Goal: Transaction & Acquisition: Book appointment/travel/reservation

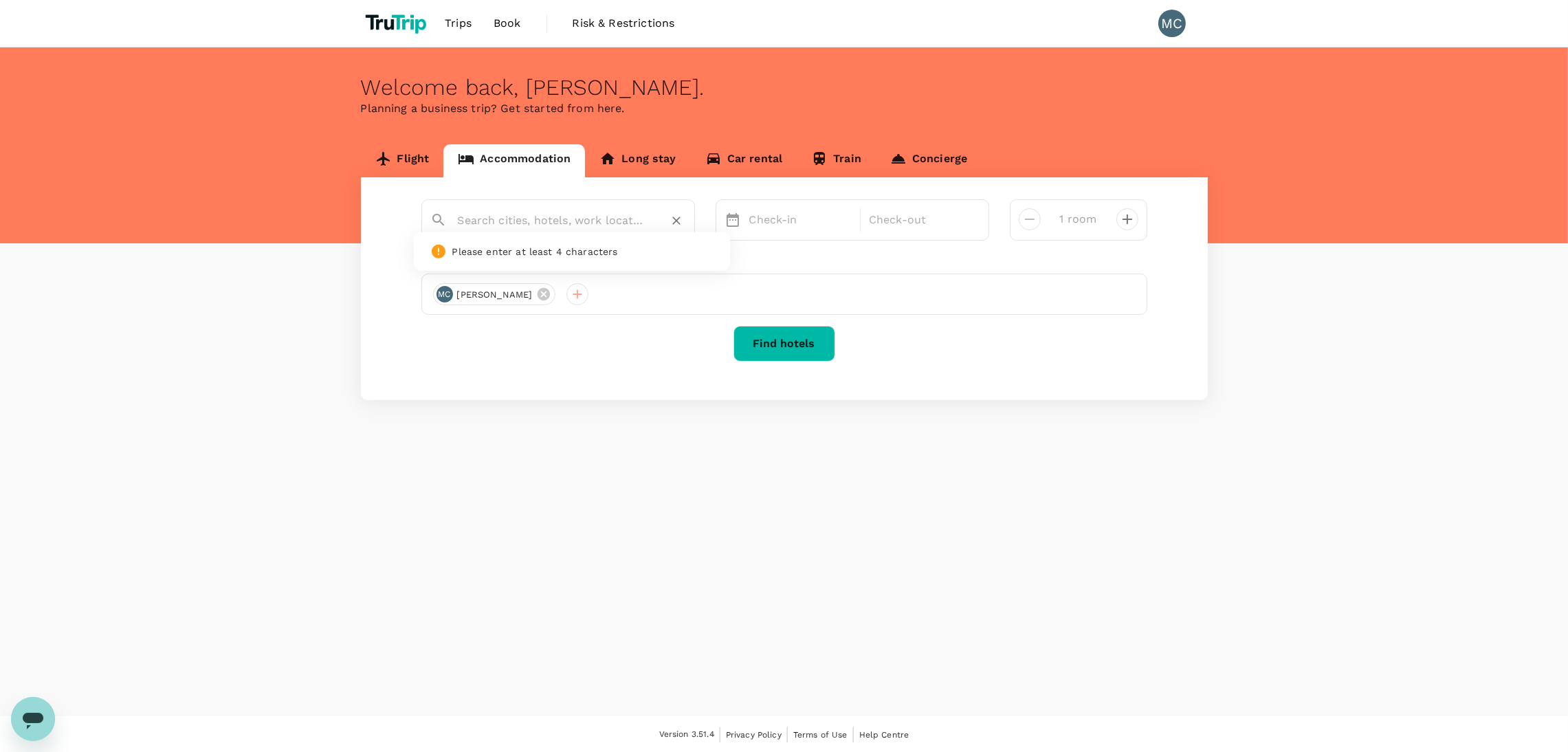
drag, startPoint x: 0, startPoint y: 0, endPoint x: 534, endPoint y: 212, distance: 574.5
click at [534, 212] on input "text" at bounding box center [552, 220] width 190 height 21
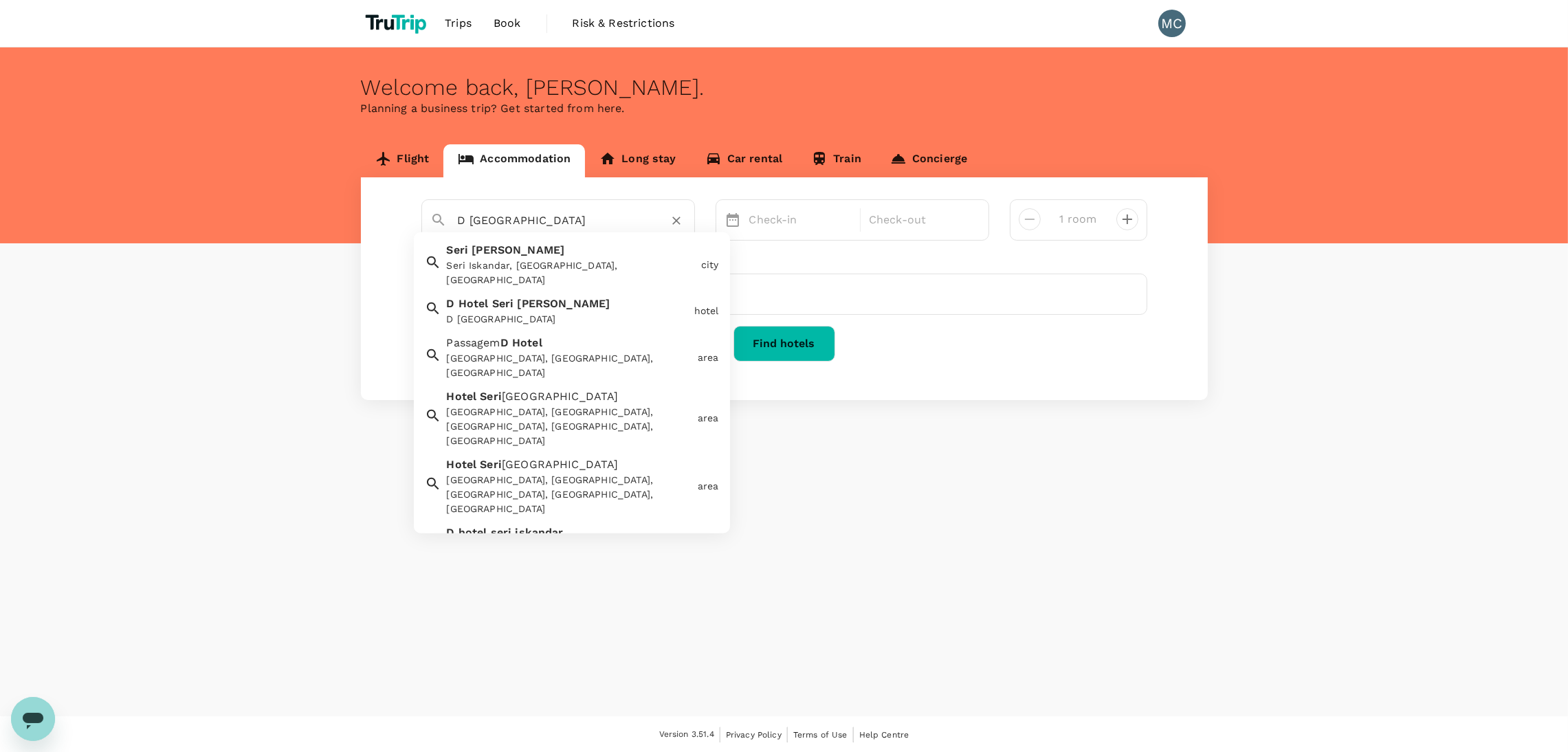
click at [596, 292] on div "D [GEOGRAPHIC_DATA]" at bounding box center [565, 308] width 248 height 37
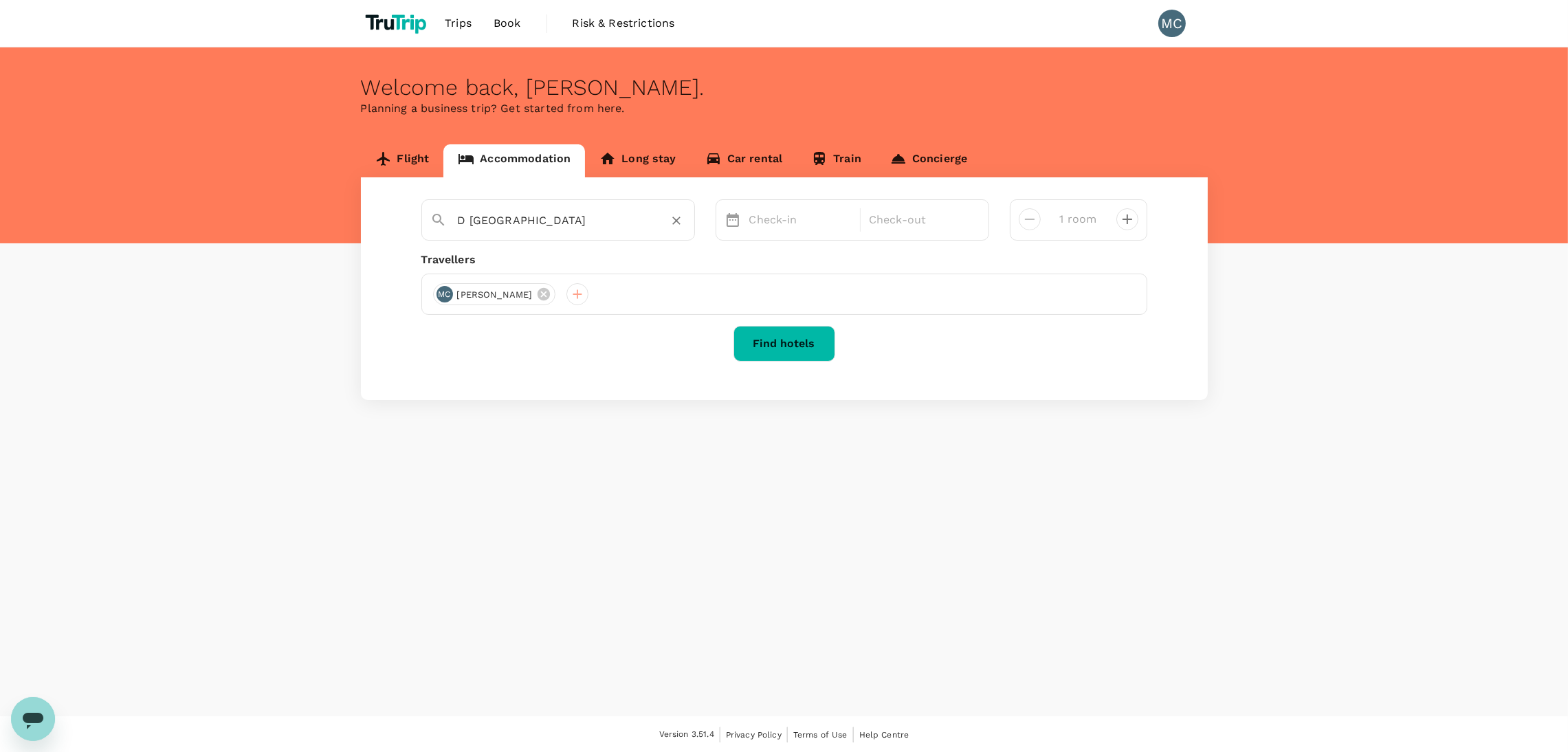
type input "D [GEOGRAPHIC_DATA]"
click at [768, 214] on p "Check-in" at bounding box center [801, 220] width 103 height 17
click at [796, 392] on div "23" at bounding box center [796, 392] width 26 height 26
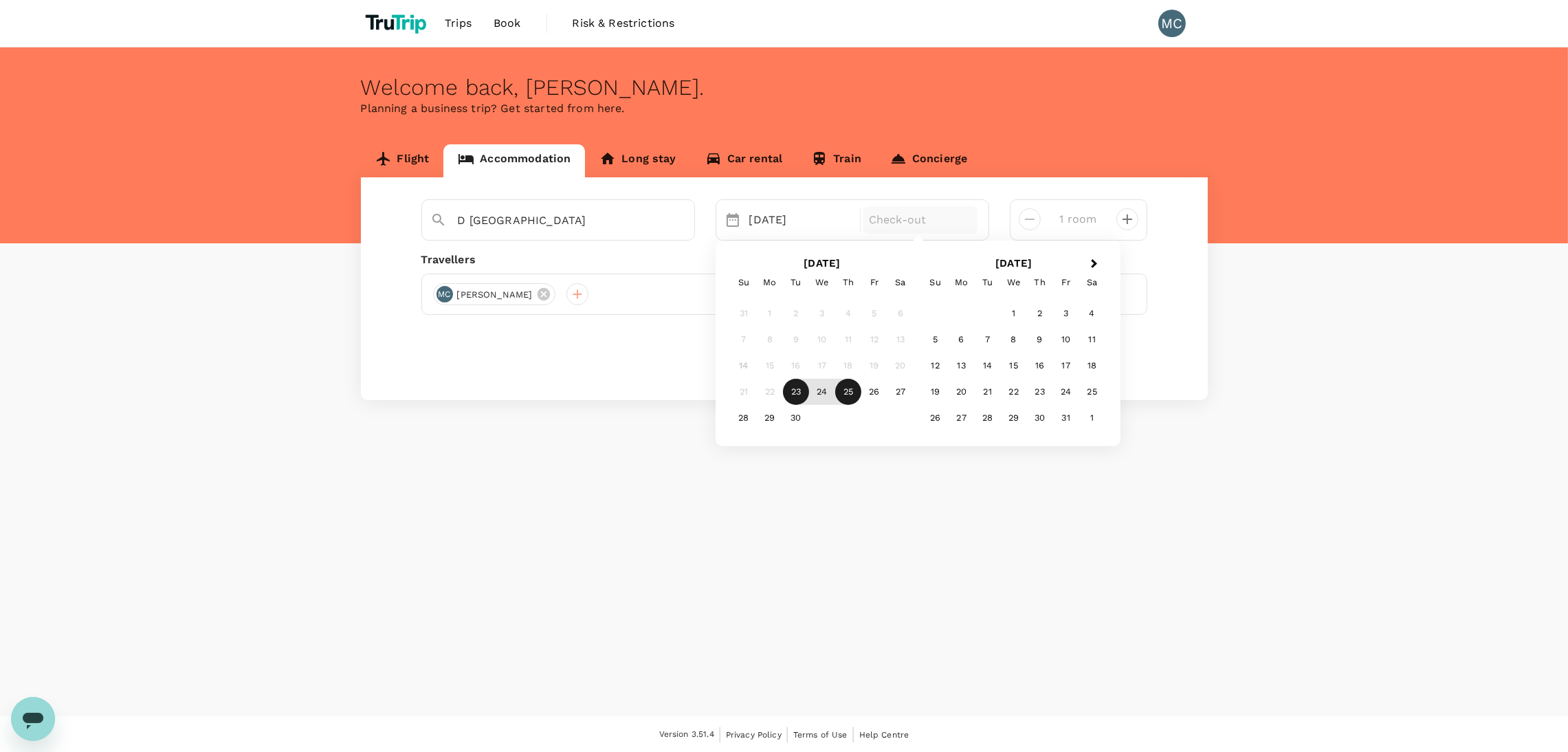
click at [854, 395] on div "25" at bounding box center [848, 392] width 26 height 26
click at [798, 342] on button "Find hotels" at bounding box center [785, 344] width 102 height 36
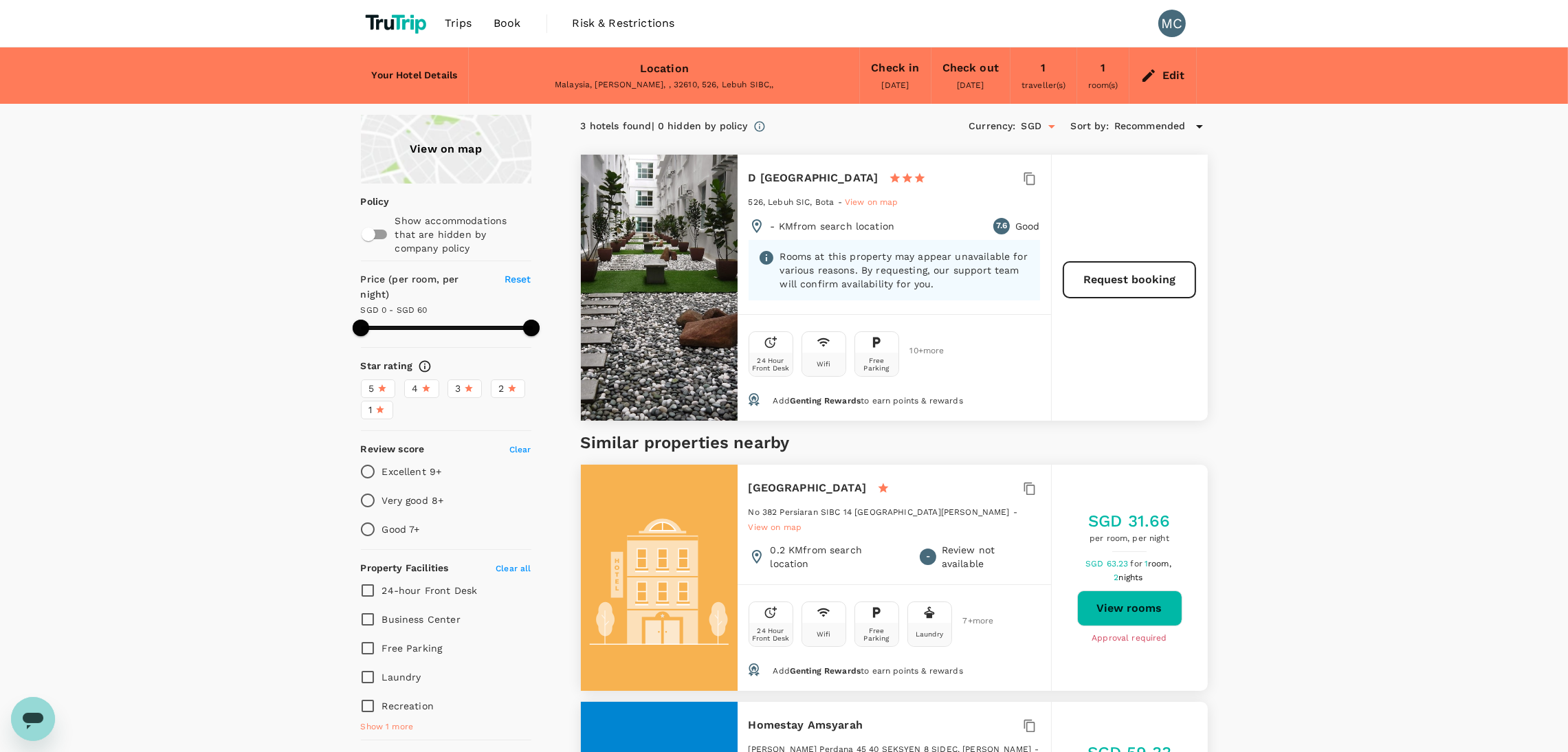
type input "60"
